Goal: Task Accomplishment & Management: Manage account settings

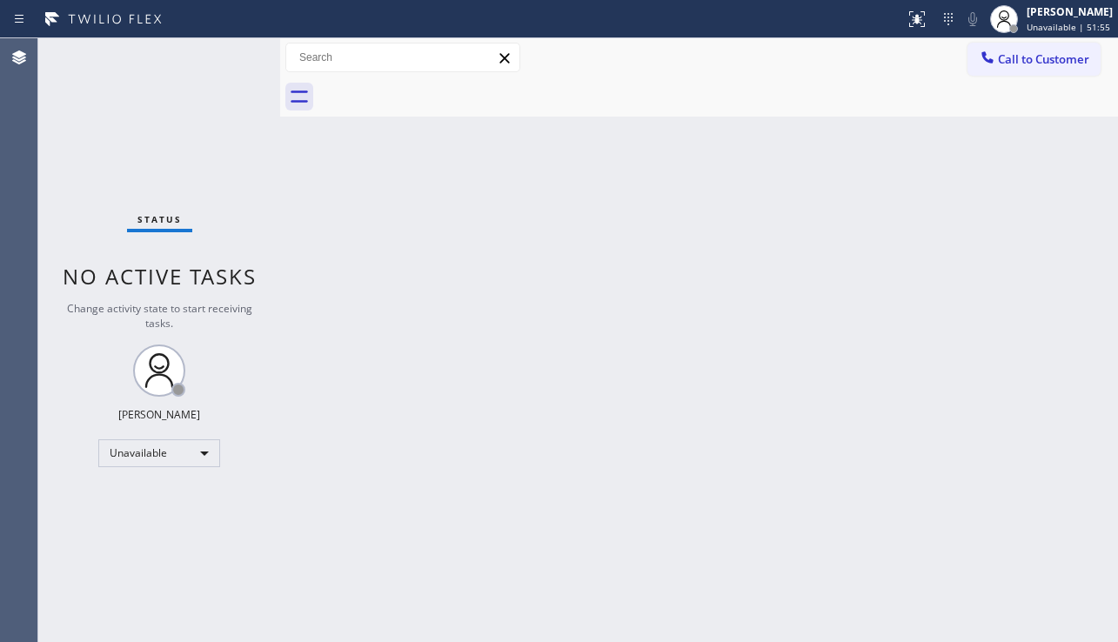
click at [606, 555] on div "Back to Dashboard Change Sender ID Customers Technicians Select a contact Outbo…" at bounding box center [699, 340] width 838 height 604
click at [1037, 71] on button "Call to Customer" at bounding box center [1034, 59] width 133 height 33
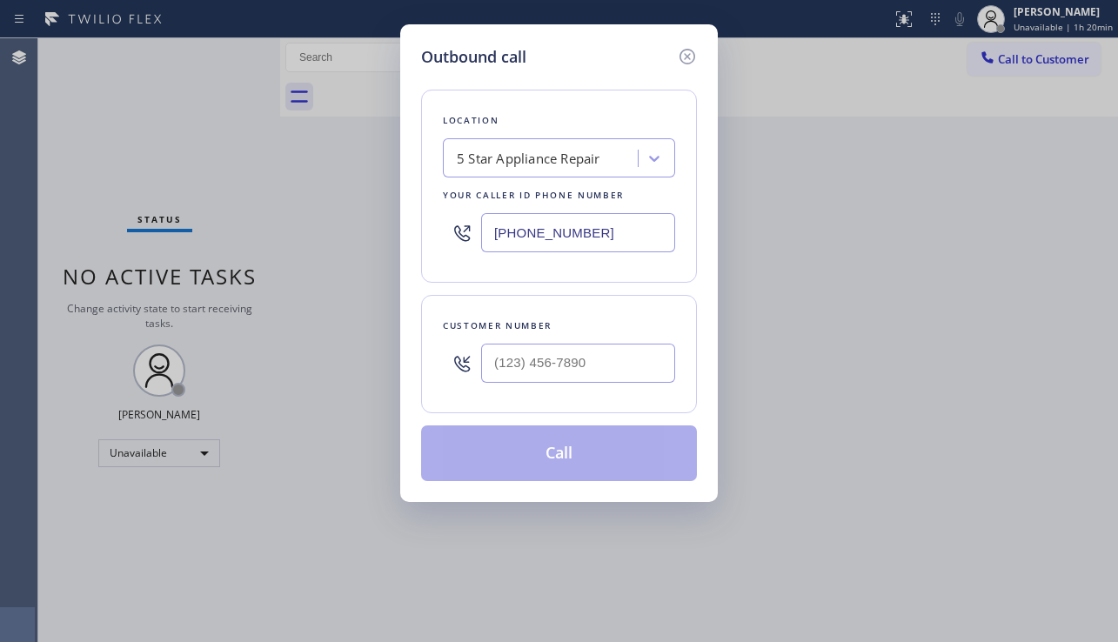
click at [1003, 405] on div "Outbound call Location 5 Star Appliance Repair Your caller id phone number [PHO…" at bounding box center [559, 321] width 1118 height 642
click at [687, 66] on icon at bounding box center [687, 56] width 21 height 21
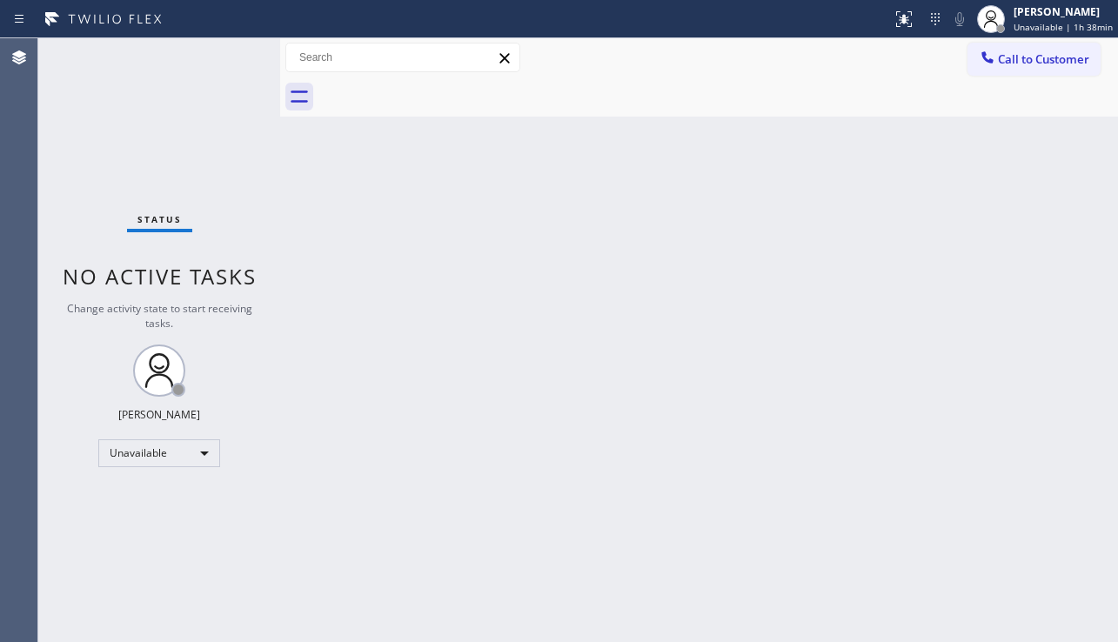
click at [1034, 242] on div "Back to Dashboard Change Sender ID Customers Technicians Select a contact Outbo…" at bounding box center [699, 340] width 838 height 604
click at [440, 490] on div "Back to Dashboard Change Sender ID Customers Technicians Select a contact Outbo…" at bounding box center [699, 340] width 838 height 604
click at [213, 462] on div "Unavailable" at bounding box center [159, 453] width 122 height 28
click at [168, 481] on li "Offline" at bounding box center [158, 477] width 118 height 21
click at [1052, 27] on span "Unavailable | 1h 38min" at bounding box center [1063, 27] width 99 height 12
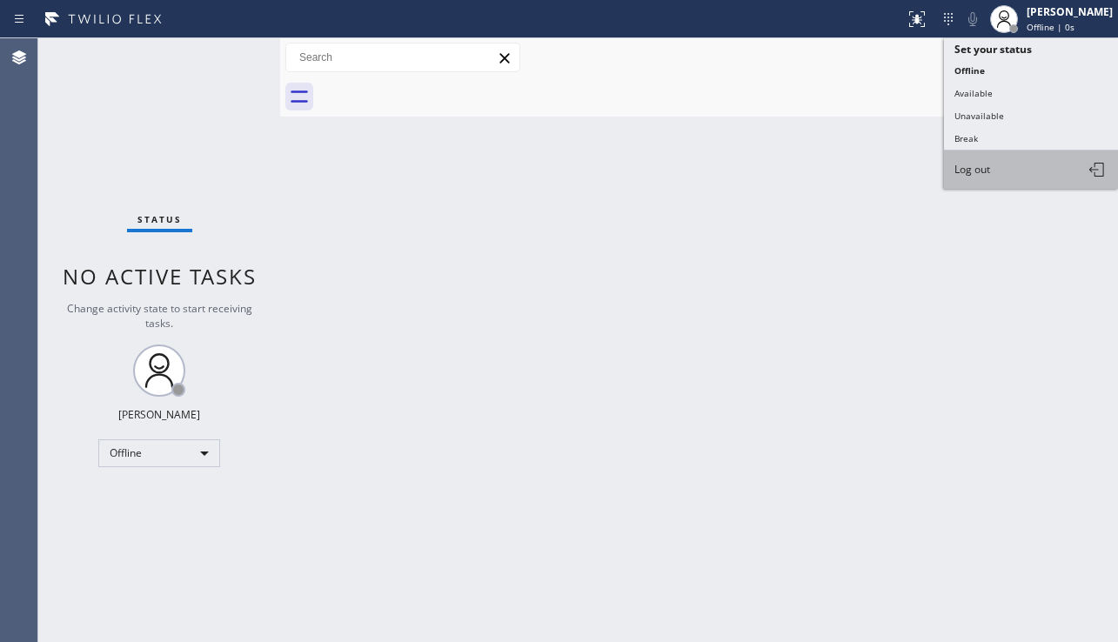
click at [1012, 174] on button "Log out" at bounding box center [1031, 170] width 174 height 38
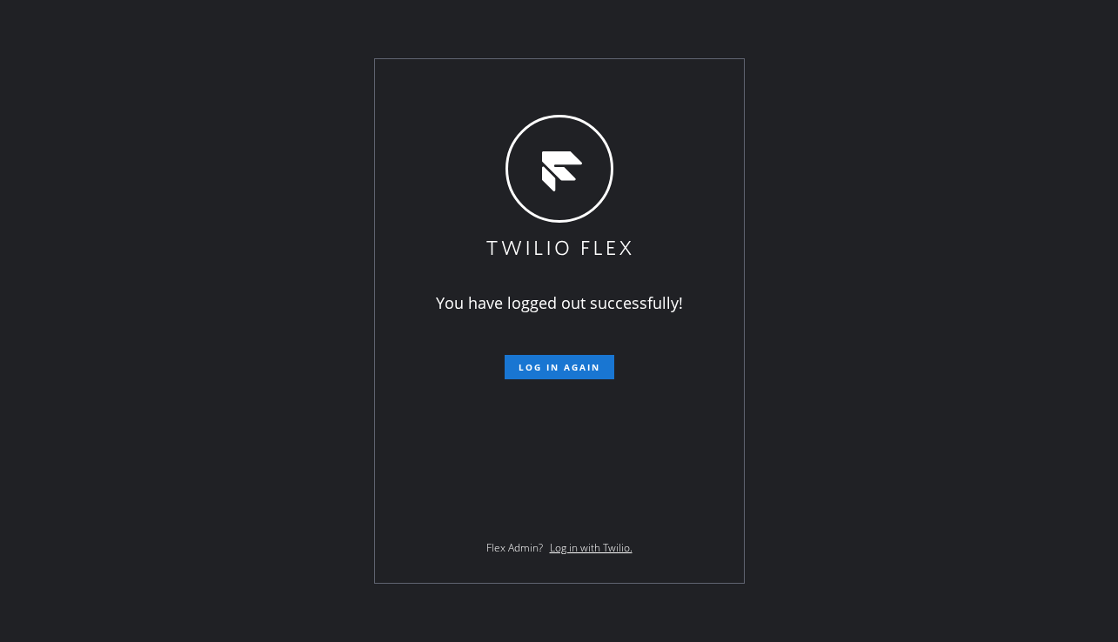
click at [1048, 407] on div "You have logged out successfully! Log in again Flex Admin? Log in with Twilio." at bounding box center [559, 321] width 1118 height 642
click at [758, 505] on div "You have logged out successfully! Log in again Flex Admin? Log in with Twilio." at bounding box center [559, 321] width 1118 height 642
click at [107, 301] on div "You have logged out successfully! Log in again Flex Admin? Log in with Twilio." at bounding box center [559, 321] width 1118 height 642
click at [255, 564] on div "You have logged out successfully! Log in again Flex Admin? Log in with Twilio." at bounding box center [559, 321] width 1118 height 642
